Goal: Find specific page/section: Find specific page/section

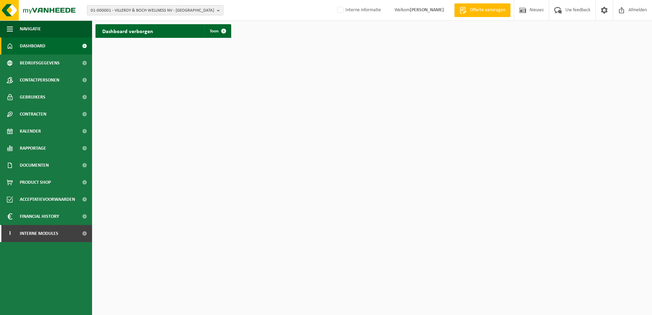
click at [135, 9] on span "01-000001 - VILLEROY & BOCH WELLNESS NV - ROESELARE" at bounding box center [152, 10] width 123 height 10
type input "ksk kieldrecht"
click at [144, 33] on li "10-981574 - KSK KIELDRECHT - KIELDRECHT" at bounding box center [155, 31] width 133 height 9
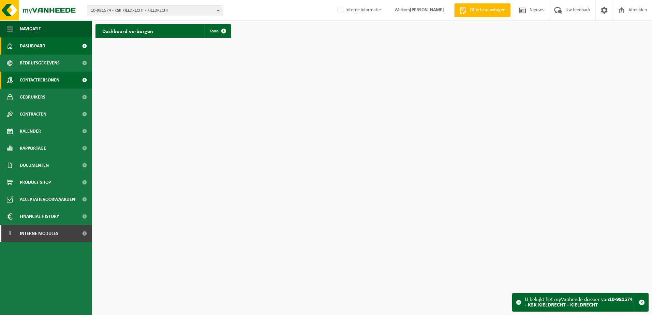
click at [43, 84] on span "Contactpersonen" at bounding box center [40, 80] width 40 height 17
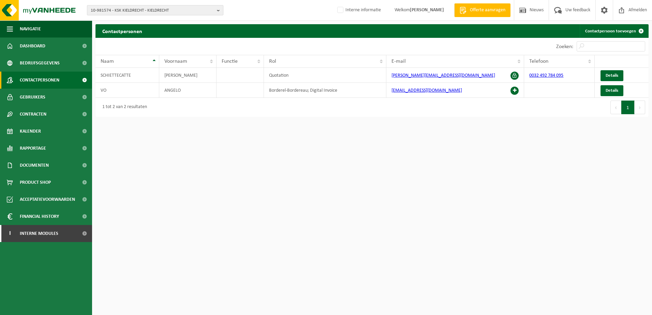
click at [157, 10] on span "10-981574 - KSK KIELDRECHT - KIELDRECHT" at bounding box center [152, 10] width 123 height 10
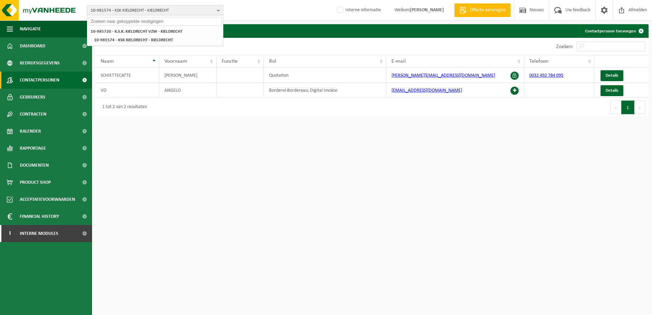
click at [172, 10] on span "10-981574 - KSK KIELDRECHT - KIELDRECHT" at bounding box center [152, 10] width 123 height 10
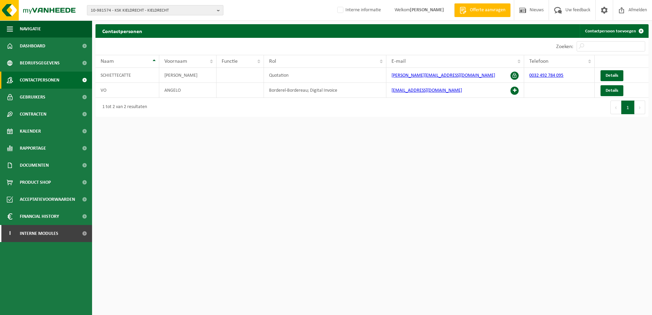
click at [87, 5] on button "10-981574 - KSK KIELDRECHT - KIELDRECHT" at bounding box center [155, 10] width 136 height 10
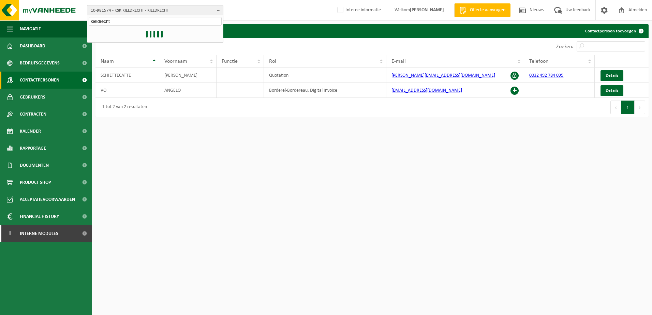
type input "kieldrecht"
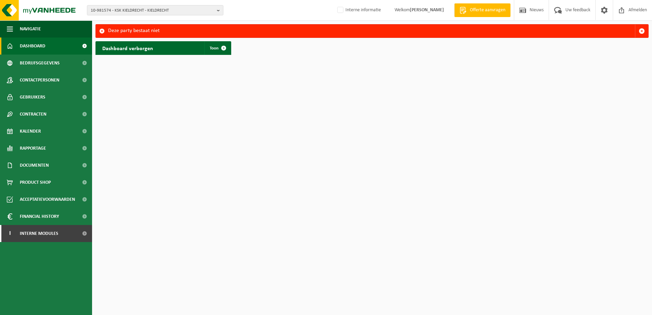
click at [136, 53] on h2 "Dashboard verborgen" at bounding box center [128, 47] width 64 height 13
click at [148, 12] on span "10-981574 - KSK KIELDRECHT - KIELDRECHT" at bounding box center [152, 10] width 123 height 10
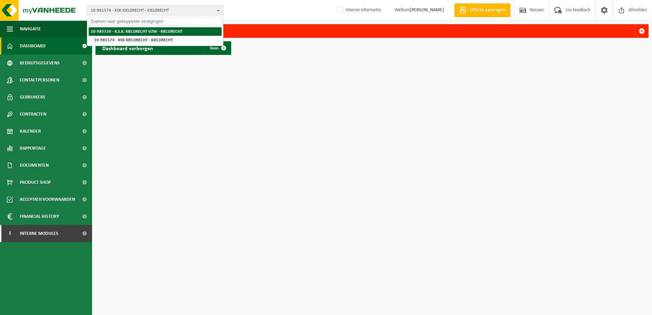
click at [142, 31] on strong "10-985720 - K.S.K. KIELDRECHT VZW - KIELDRECHT" at bounding box center [137, 31] width 92 height 4
